Goal: Task Accomplishment & Management: Use online tool/utility

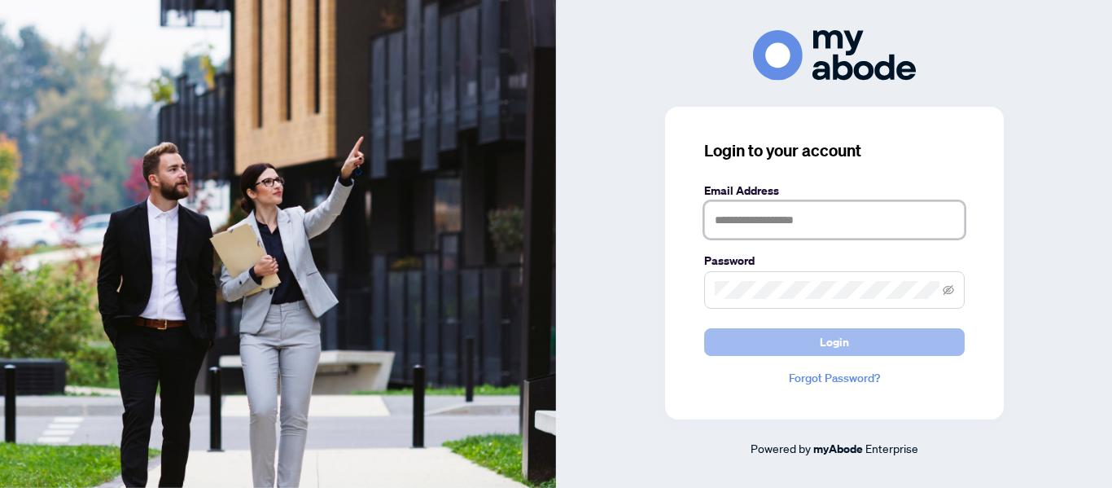
type input "**********"
click at [833, 344] on span "Login" at bounding box center [834, 342] width 29 height 26
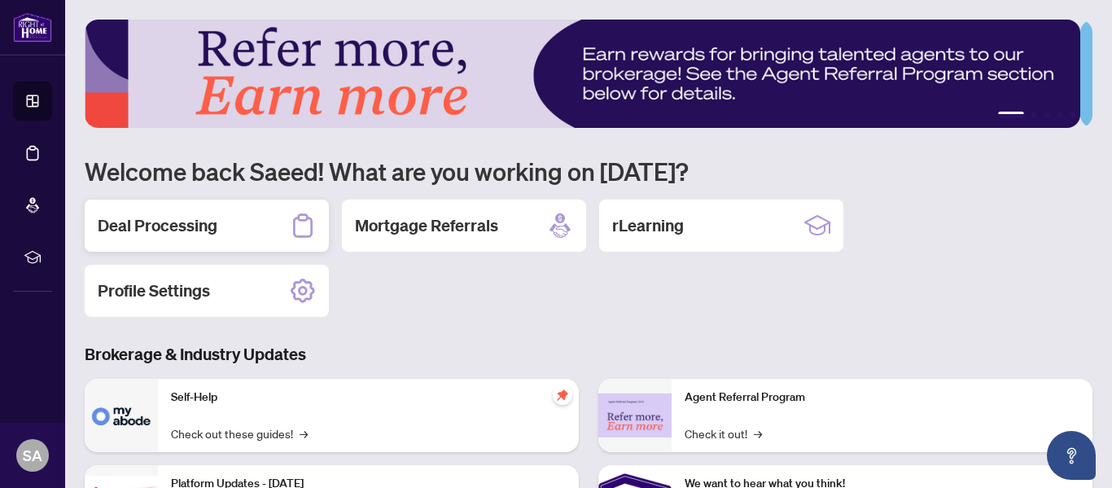
click at [158, 220] on h2 "Deal Processing" at bounding box center [158, 225] width 120 height 23
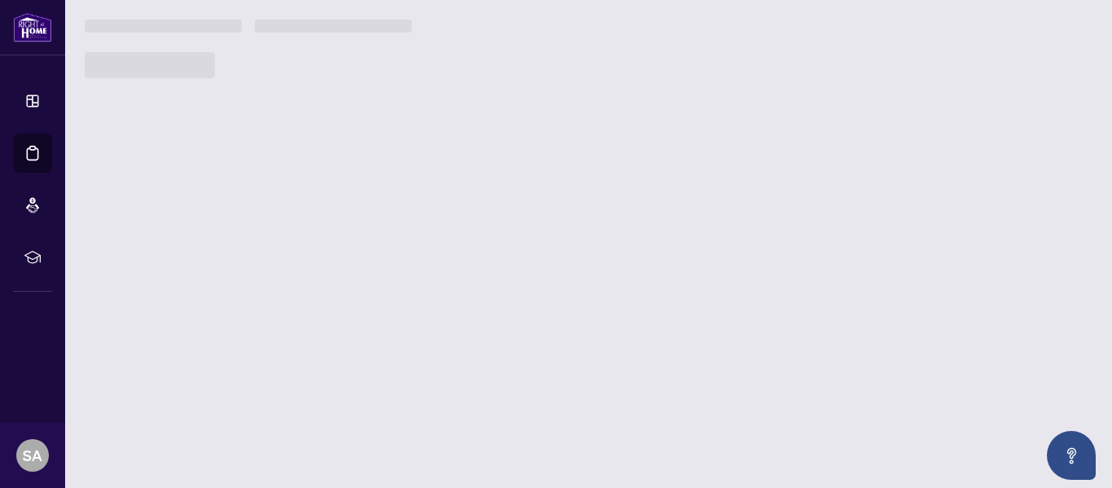
click at [158, 220] on main "1 2 3 4 5 Welcome back Saeed! What are you working on [DATE]? Deal Processing M…" at bounding box center [588, 244] width 1047 height 488
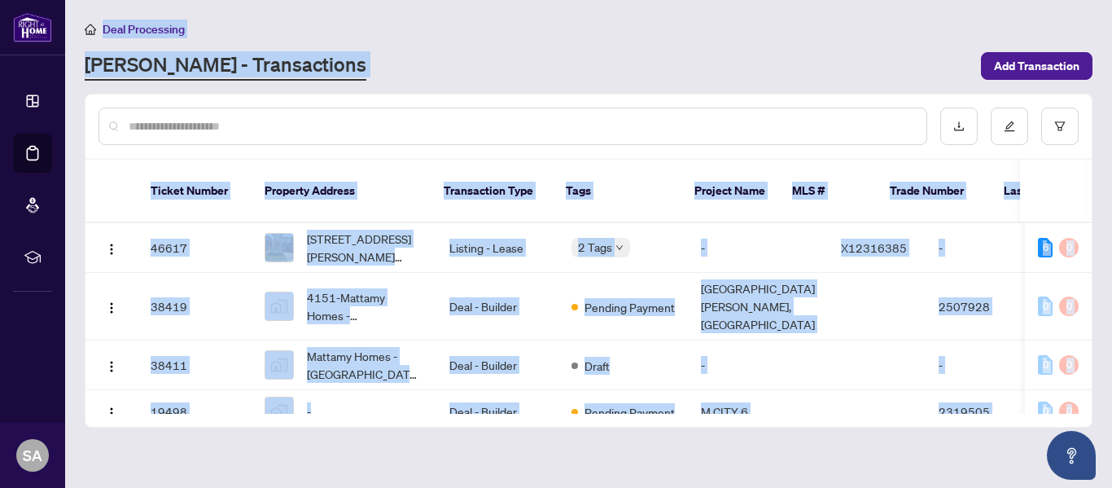
click at [543, 98] on div at bounding box center [589, 126] width 1007 height 64
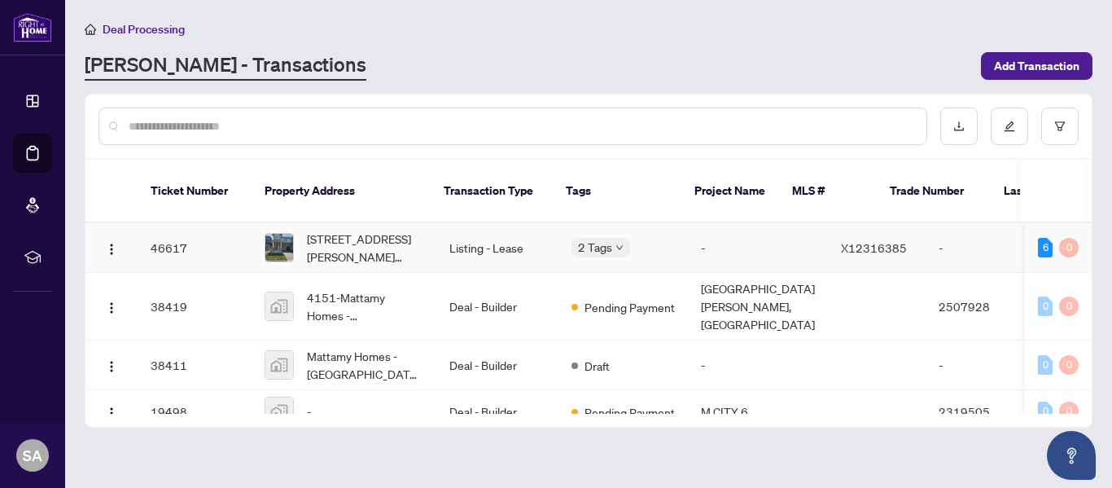
click at [169, 226] on td "46617" at bounding box center [195, 248] width 114 height 50
